Goal: Information Seeking & Learning: Learn about a topic

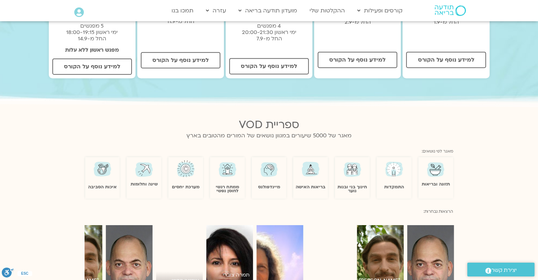
scroll to position [118, 0]
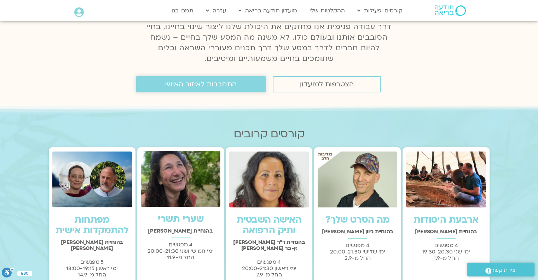
click at [189, 87] on span "התחברות לאיזור האישי" at bounding box center [200, 84] width 71 height 8
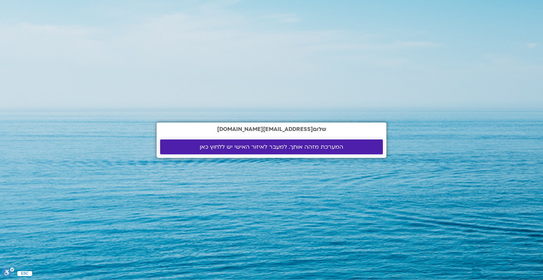
click at [220, 144] on span "המערכת מזהה אותך. למעבר לאיזור האישי יש ללחוץ כאן" at bounding box center [272, 147] width 144 height 6
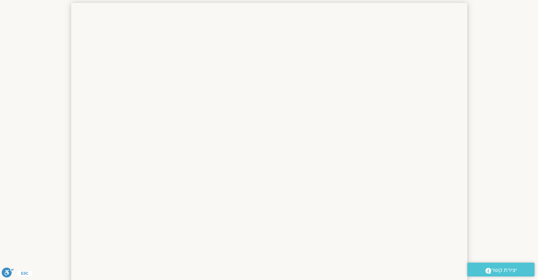
scroll to position [23, 0]
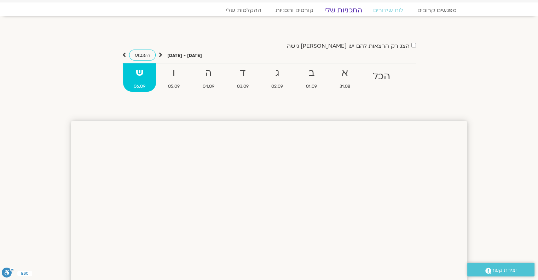
click at [345, 10] on link "התכניות שלי" at bounding box center [343, 10] width 55 height 8
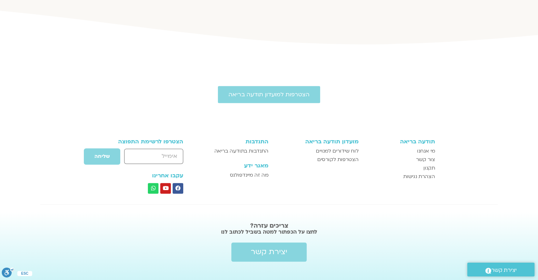
scroll to position [191, 0]
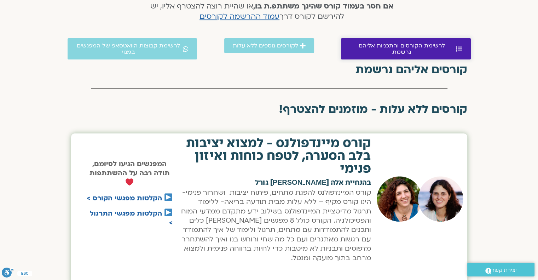
click at [379, 45] on span "לרשימת הקורסים והתכניות אליהם נרשמת" at bounding box center [401, 48] width 105 height 13
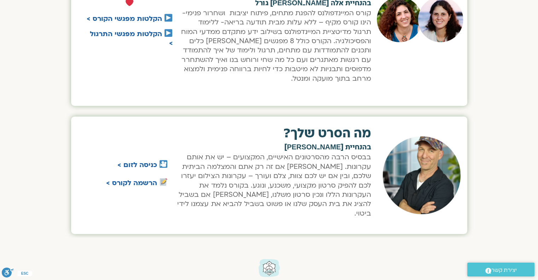
scroll to position [16, 0]
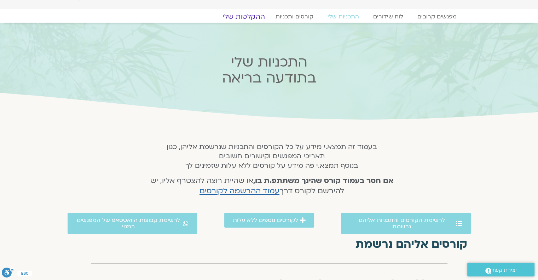
click at [235, 16] on link "ההקלטות שלי" at bounding box center [243, 16] width 59 height 8
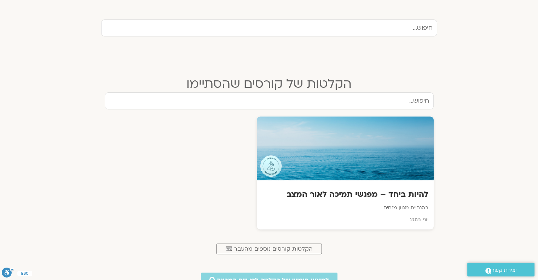
scroll to position [354, 0]
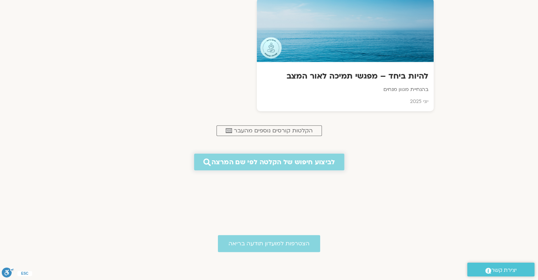
click at [277, 158] on span "לביצוע חיפוש של הקלטה לפי שם המרצה" at bounding box center [272, 161] width 123 height 7
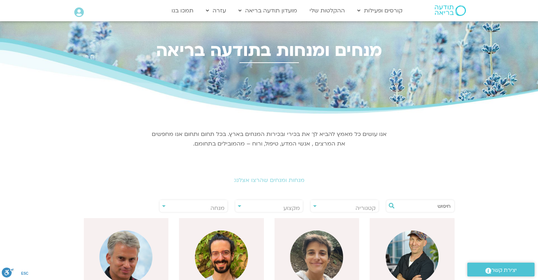
click at [164, 205] on div "**********" at bounding box center [193, 205] width 69 height 13
click at [208, 205] on span "מנחה" at bounding box center [194, 208] width 68 height 16
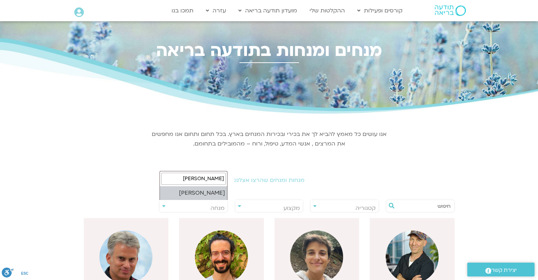
type input "איתן ק"
select select "****"
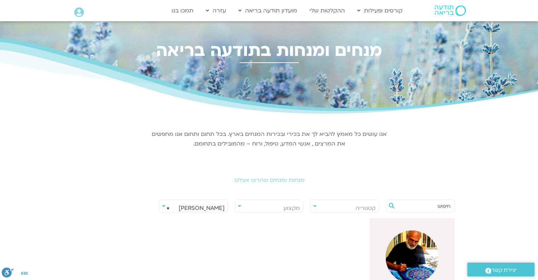
scroll to position [118, 0]
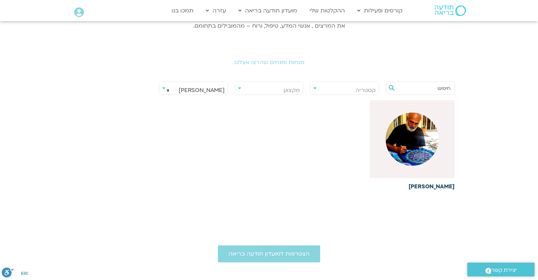
click at [412, 127] on img at bounding box center [412, 138] width 53 height 53
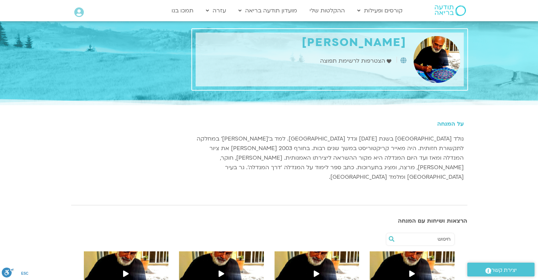
scroll to position [118, 0]
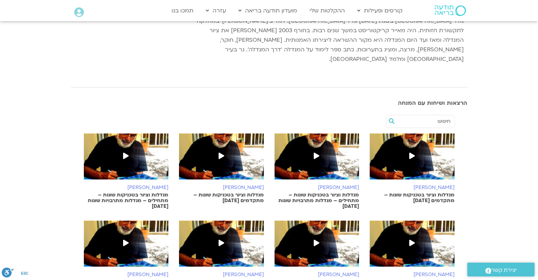
click at [319, 152] on icon at bounding box center [317, 155] width 6 height 6
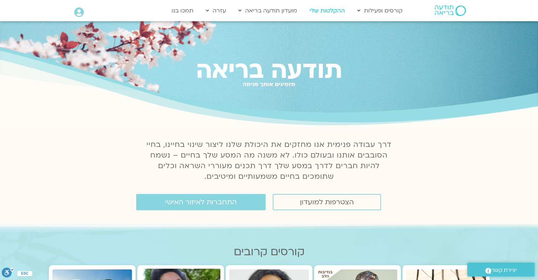
click at [325, 7] on link "ההקלטות שלי" at bounding box center [327, 10] width 42 height 13
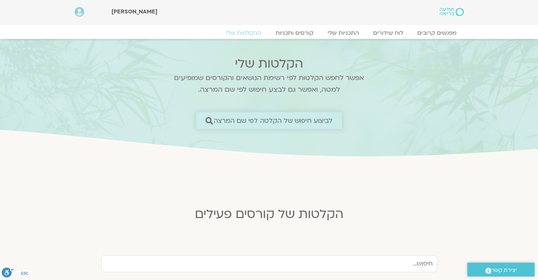
click at [238, 117] on span "לביצוע חיפוש של הקלטה לפי שם המרצה" at bounding box center [273, 120] width 119 height 7
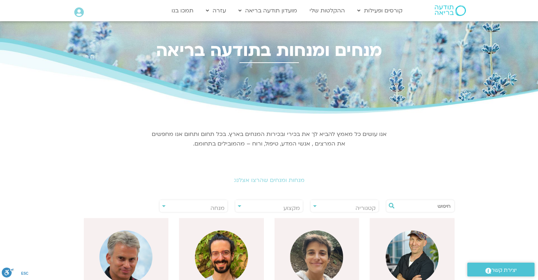
click at [162, 205] on div "**********" at bounding box center [193, 205] width 69 height 13
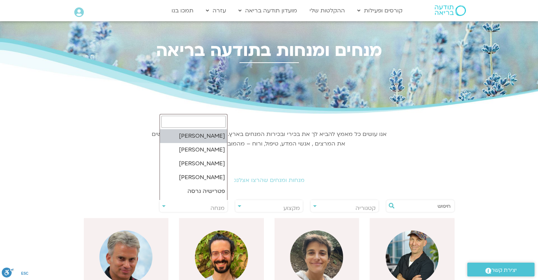
click at [215, 206] on span "מנחה" at bounding box center [217, 208] width 14 height 8
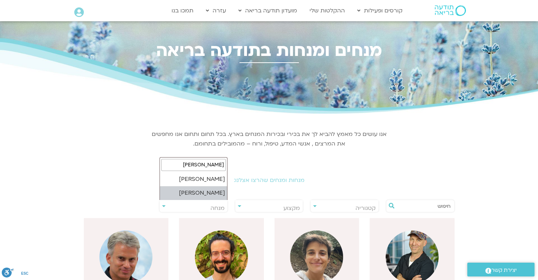
type input "איתן"
select select "****"
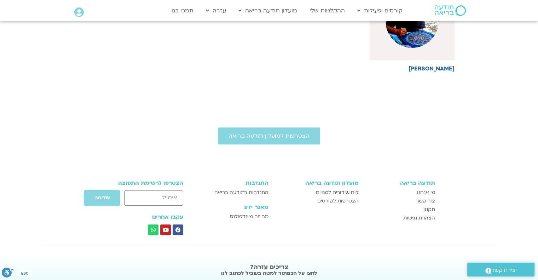
scroll to position [118, 0]
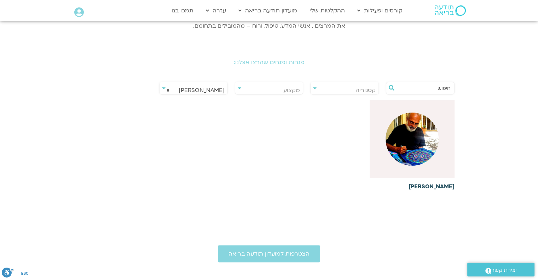
click at [409, 125] on img at bounding box center [412, 138] width 53 height 53
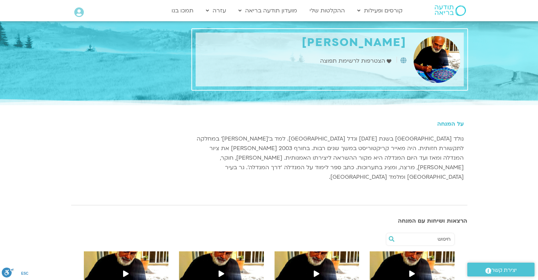
scroll to position [118, 0]
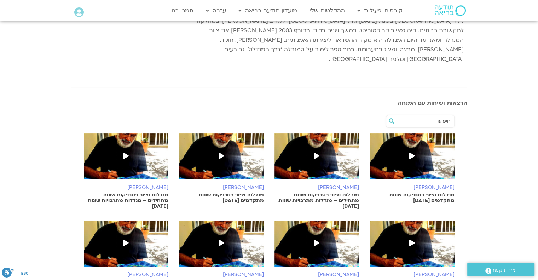
click at [408, 150] on span at bounding box center [412, 156] width 13 height 13
